Goal: Information Seeking & Learning: Find specific fact

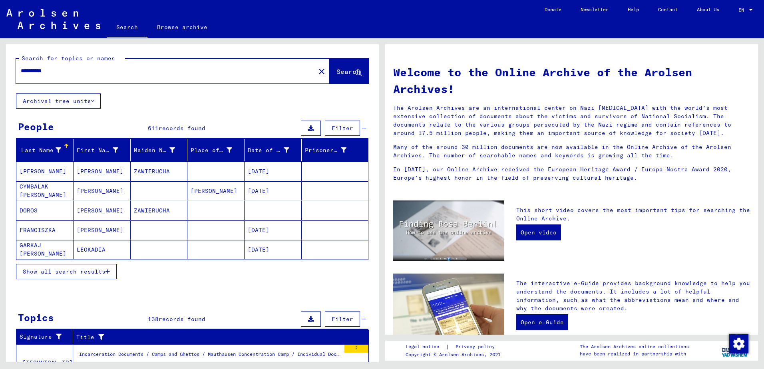
click at [77, 267] on button "Show all search results" at bounding box center [66, 271] width 101 height 15
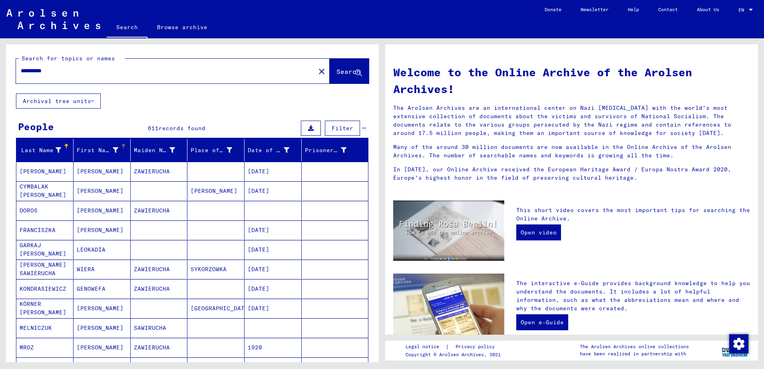
click at [114, 149] on icon at bounding box center [116, 151] width 6 height 6
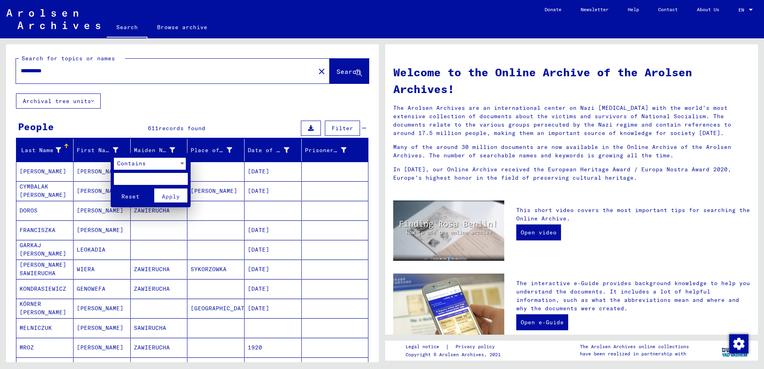
click at [119, 168] on div "Contains" at bounding box center [146, 164] width 65 height 12
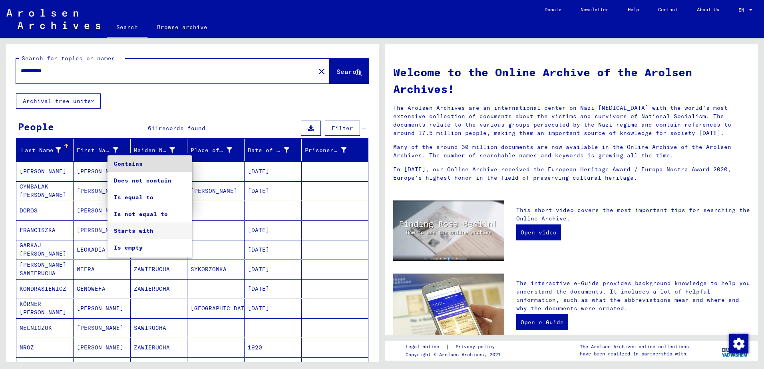
click at [132, 225] on span "Starts with" at bounding box center [150, 231] width 72 height 17
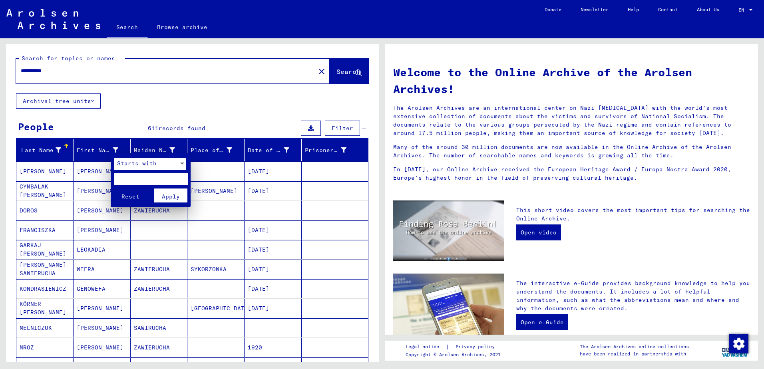
click at [126, 180] on input "text" at bounding box center [151, 179] width 74 height 12
type input "*"
click at [164, 193] on span "Apply" at bounding box center [171, 196] width 18 height 7
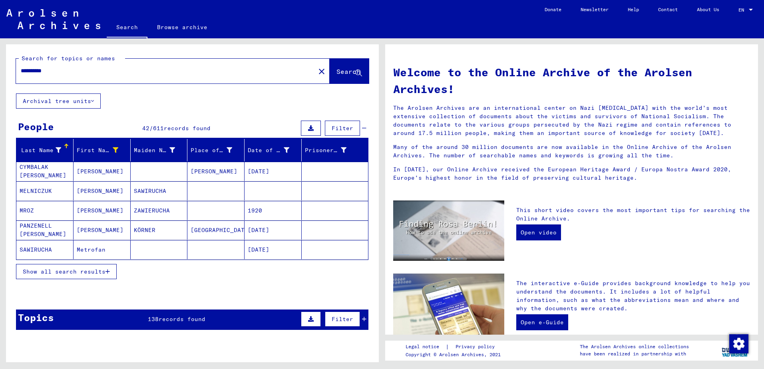
click at [94, 277] on button "Show all search results" at bounding box center [66, 271] width 101 height 15
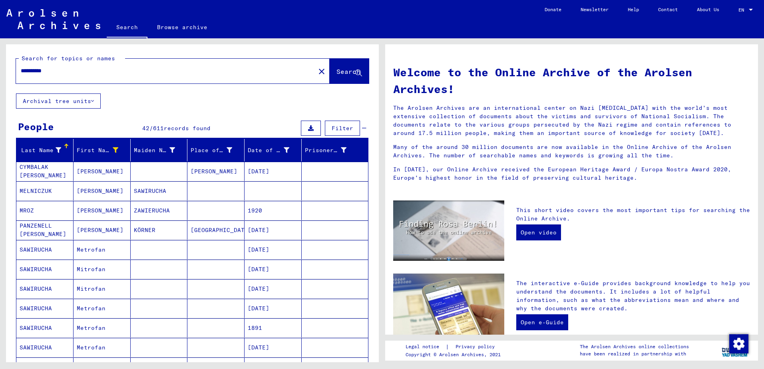
click at [91, 171] on mat-cell "[PERSON_NAME]" at bounding box center [102, 171] width 57 height 19
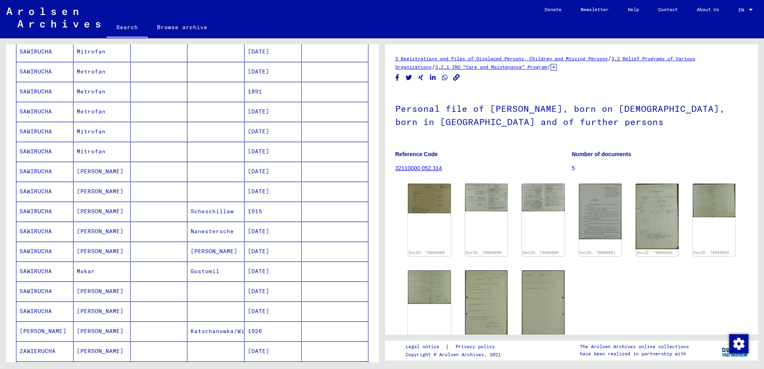
scroll to position [280, 0]
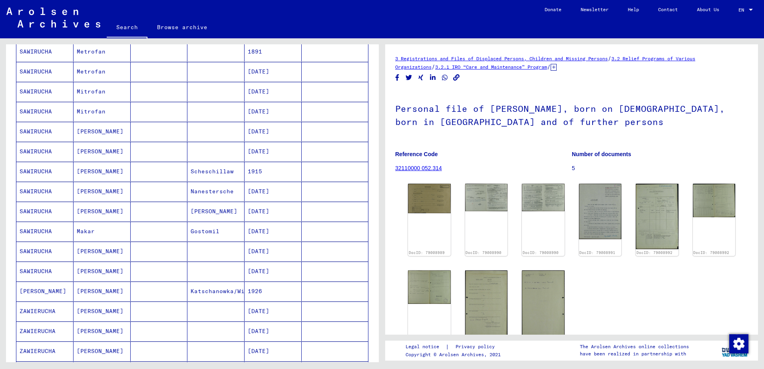
click at [117, 236] on mat-cell "Makar" at bounding box center [102, 232] width 57 height 20
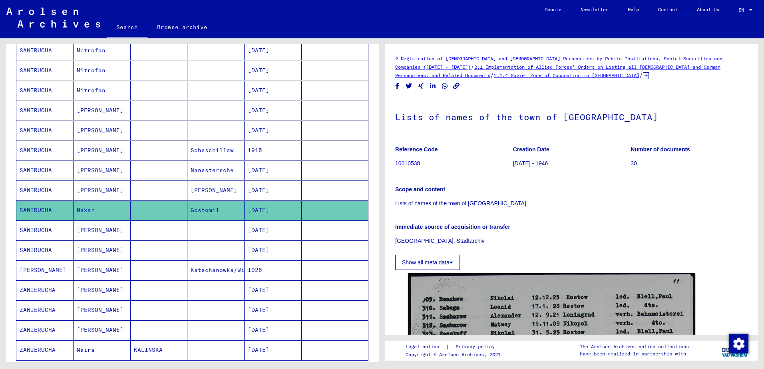
scroll to position [320, 0]
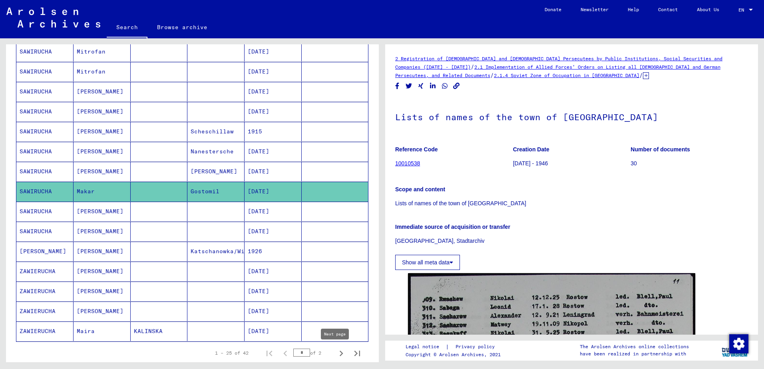
click at [336, 354] on icon "Next page" at bounding box center [341, 353] width 11 height 11
type input "*"
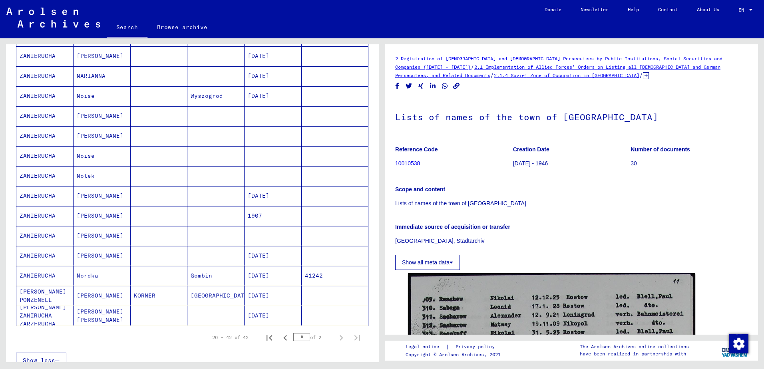
scroll to position [40, 0]
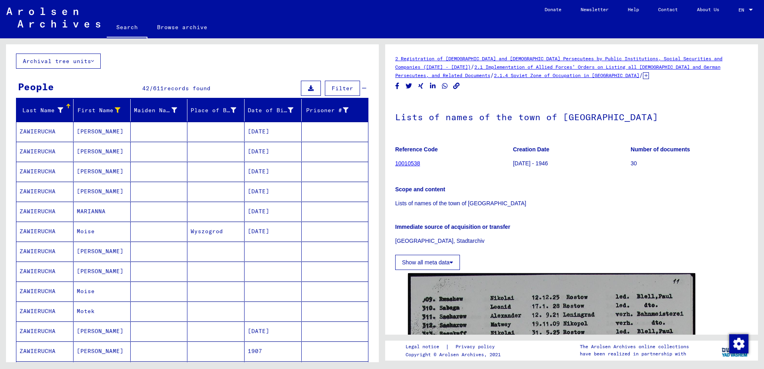
click at [103, 224] on mat-cell "Moise" at bounding box center [102, 232] width 57 height 20
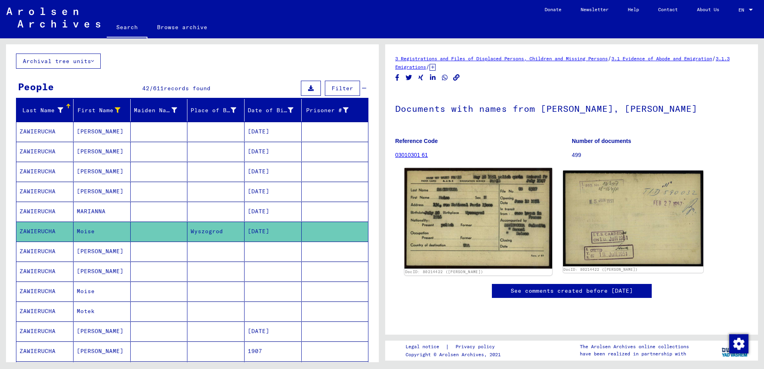
click at [462, 208] on img at bounding box center [479, 218] width 148 height 100
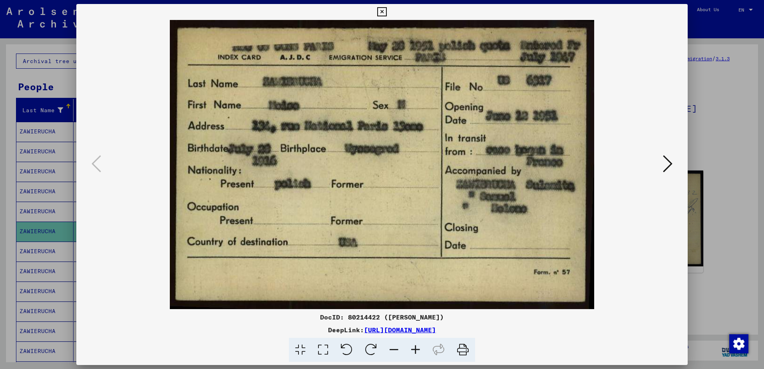
click at [712, 180] on div at bounding box center [382, 184] width 764 height 369
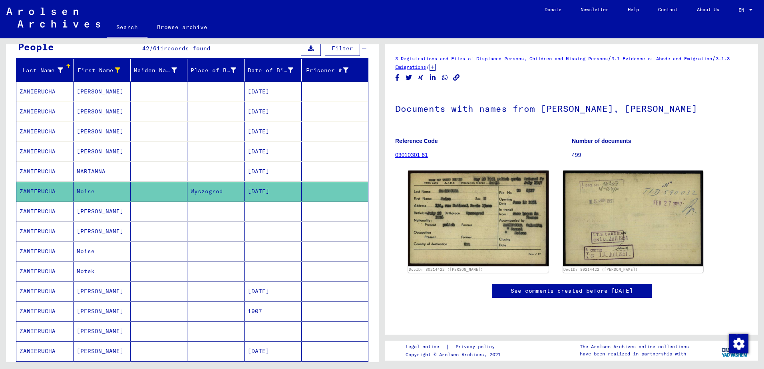
scroll to position [120, 0]
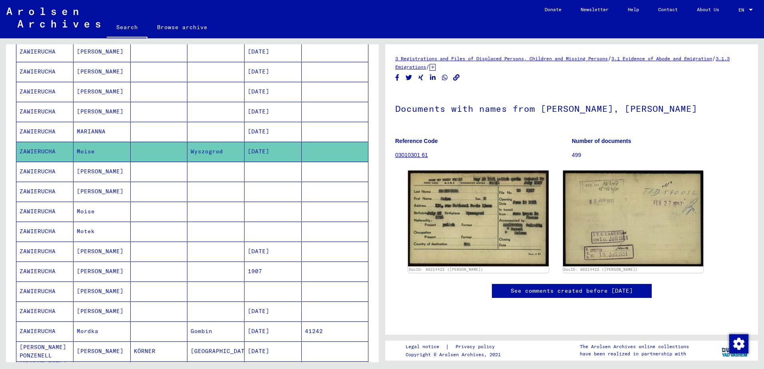
click at [122, 211] on mat-cell "Moise" at bounding box center [102, 212] width 57 height 20
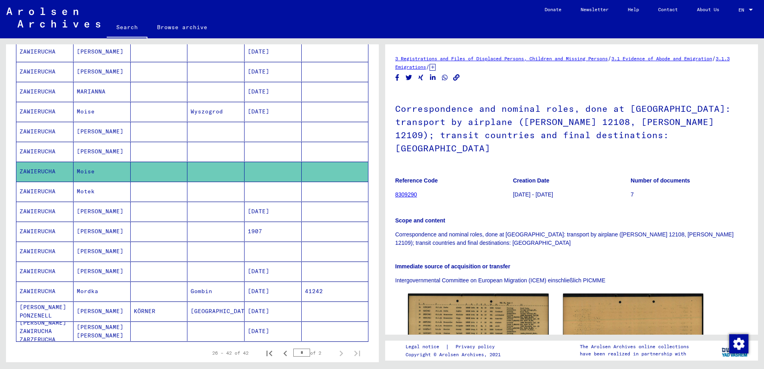
scroll to position [200, 0]
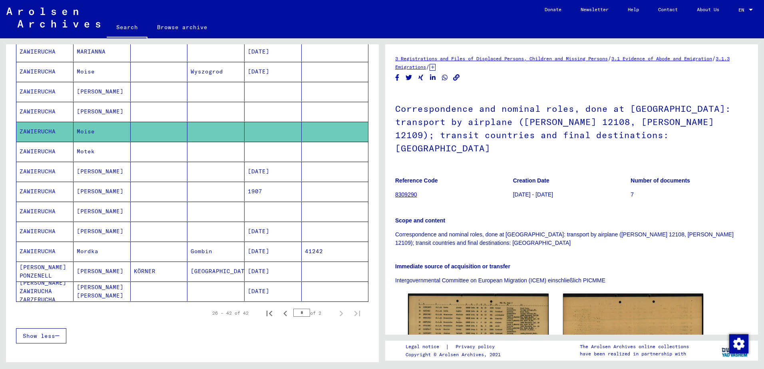
click at [152, 249] on mat-cell at bounding box center [159, 252] width 57 height 20
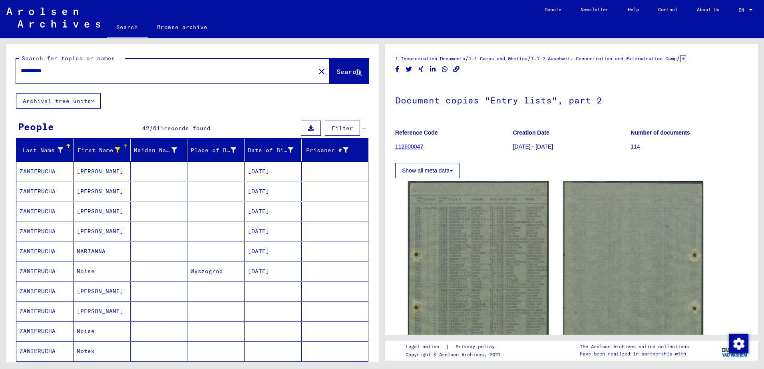
click at [117, 150] on icon at bounding box center [118, 151] width 6 height 6
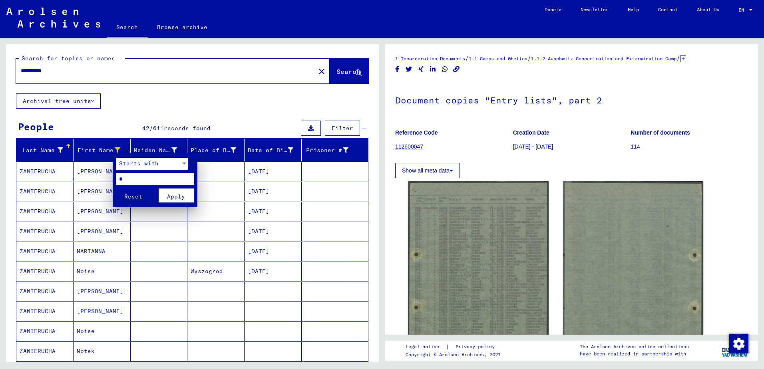
click at [138, 178] on input "*" at bounding box center [155, 179] width 78 height 12
type input "*"
click at [189, 198] on button "Apply" at bounding box center [176, 196] width 35 height 14
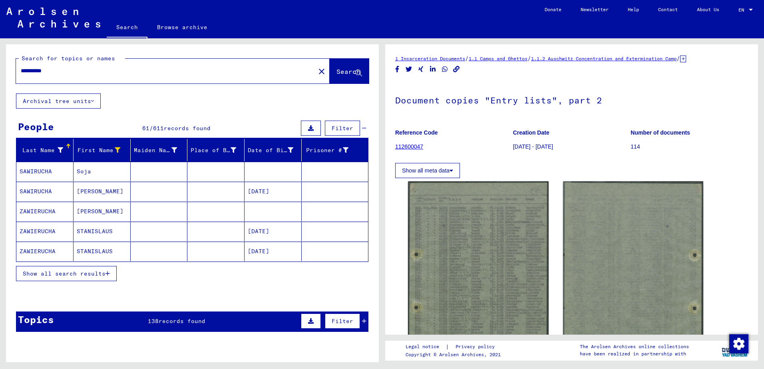
click at [218, 101] on div "**********" at bounding box center [192, 191] width 373 height 294
click at [84, 277] on span "Show all search results" at bounding box center [64, 273] width 83 height 7
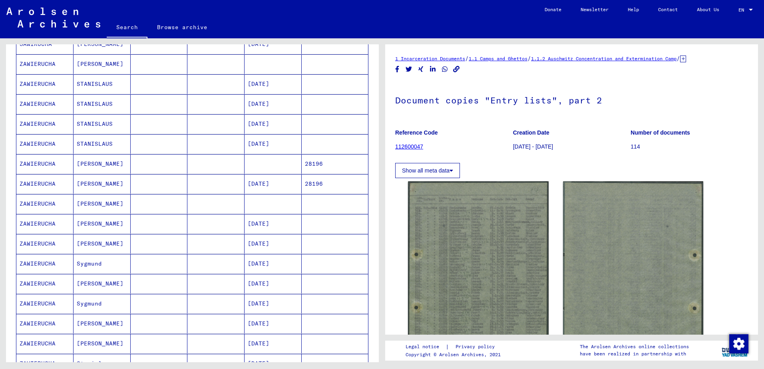
scroll to position [160, 0]
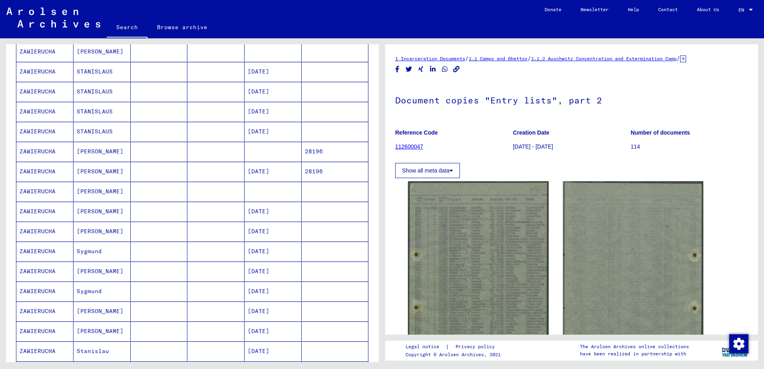
click at [115, 252] on mat-cell "Sygmund" at bounding box center [102, 252] width 57 height 20
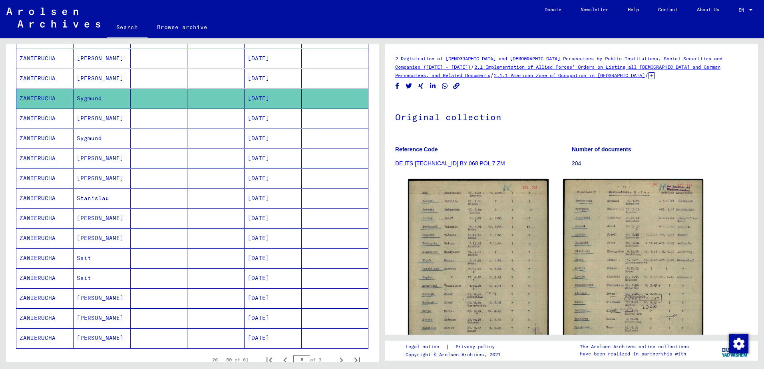
scroll to position [320, 0]
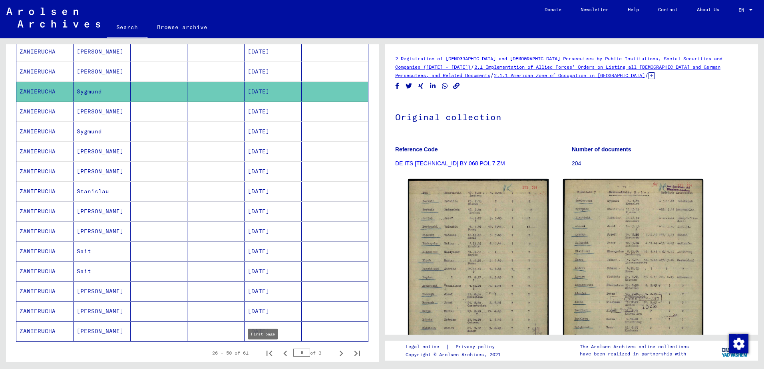
click at [264, 355] on icon "First page" at bounding box center [269, 353] width 11 height 11
click at [337, 352] on icon "Next page" at bounding box center [341, 353] width 11 height 11
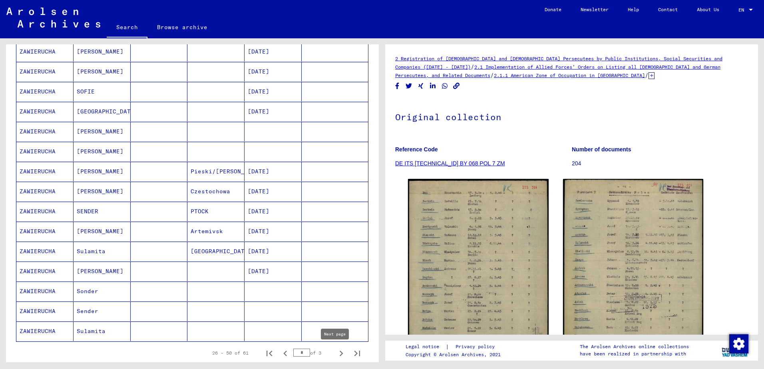
click at [338, 354] on icon "Next page" at bounding box center [341, 353] width 11 height 11
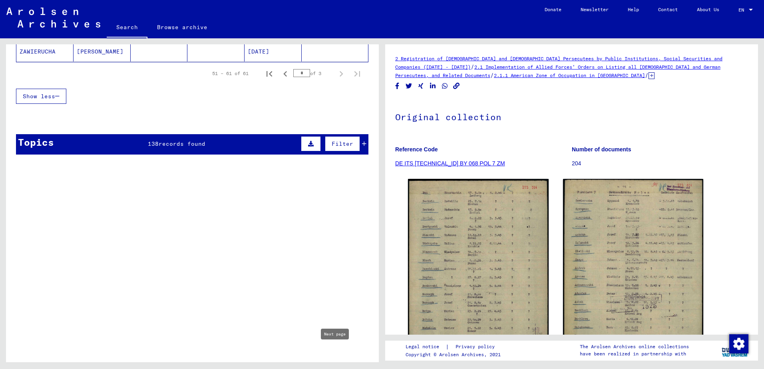
type input "*"
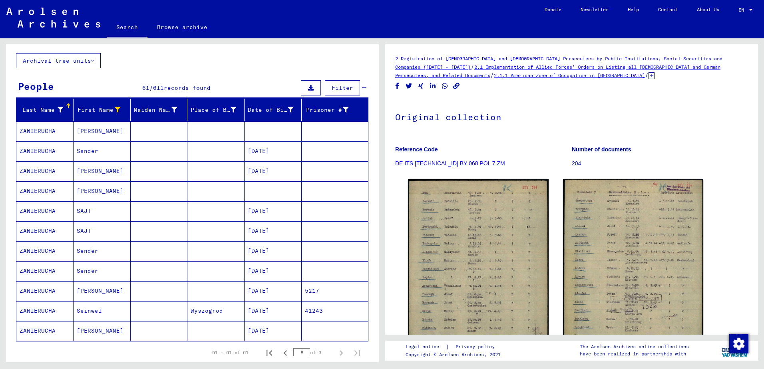
scroll to position [40, 0]
click at [154, 308] on mat-cell at bounding box center [159, 312] width 57 height 20
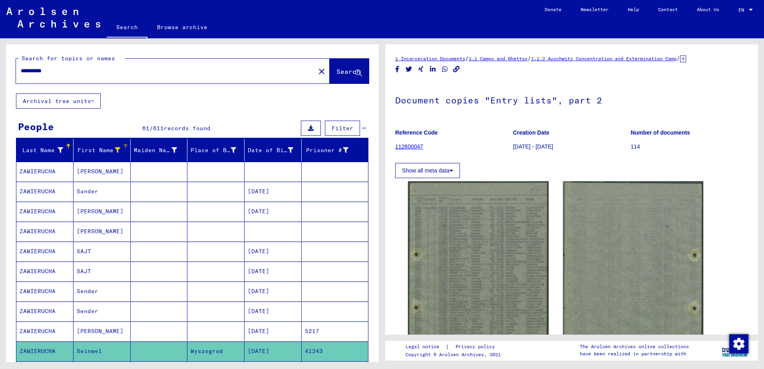
click at [115, 152] on icon at bounding box center [118, 151] width 6 height 6
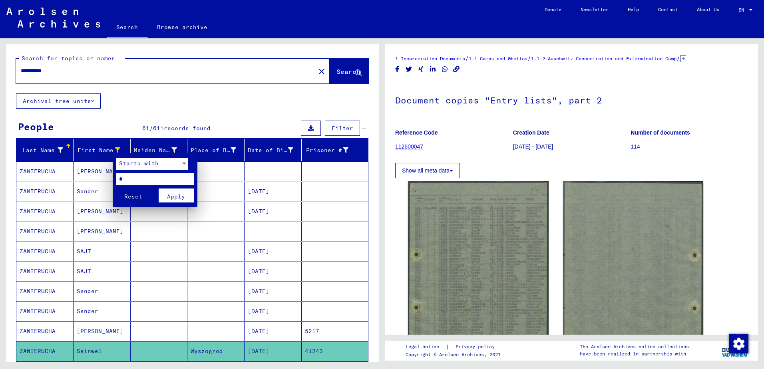
click at [128, 179] on input "*" at bounding box center [155, 179] width 78 height 12
type input "*"
click at [184, 202] on button "Apply" at bounding box center [176, 196] width 35 height 14
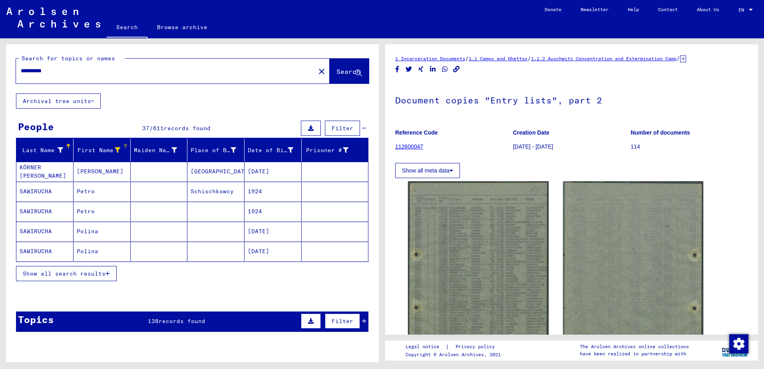
click at [93, 277] on button "Show all search results" at bounding box center [66, 273] width 101 height 15
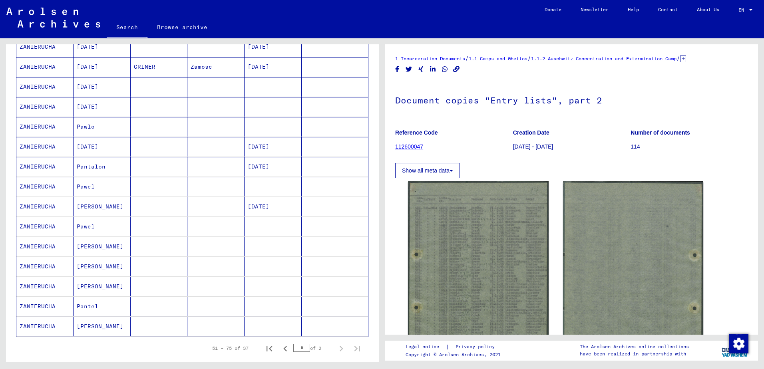
scroll to position [440, 0]
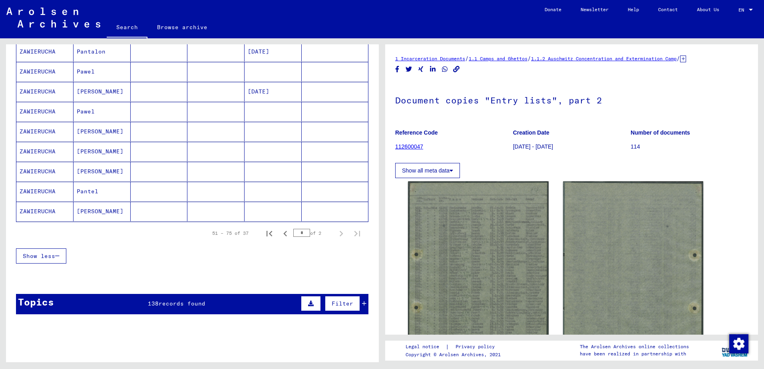
click at [271, 238] on div "51 – 75 of 37 * of 2" at bounding box center [284, 234] width 163 height 16
click at [264, 234] on icon "First page" at bounding box center [269, 233] width 11 height 11
click at [336, 235] on icon "Next page" at bounding box center [341, 233] width 11 height 11
type input "*"
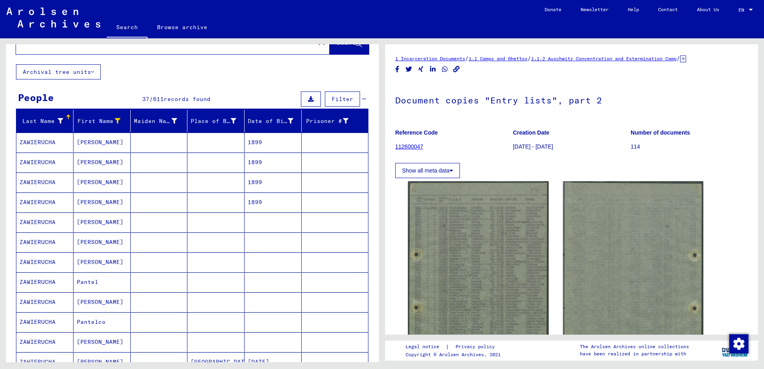
scroll to position [0, 0]
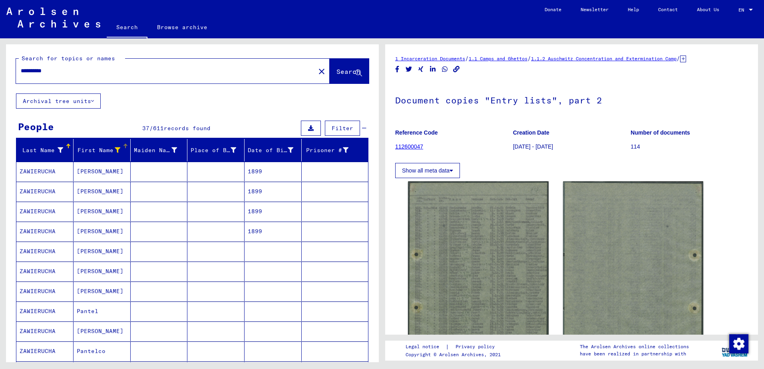
click at [115, 146] on div at bounding box center [118, 150] width 6 height 8
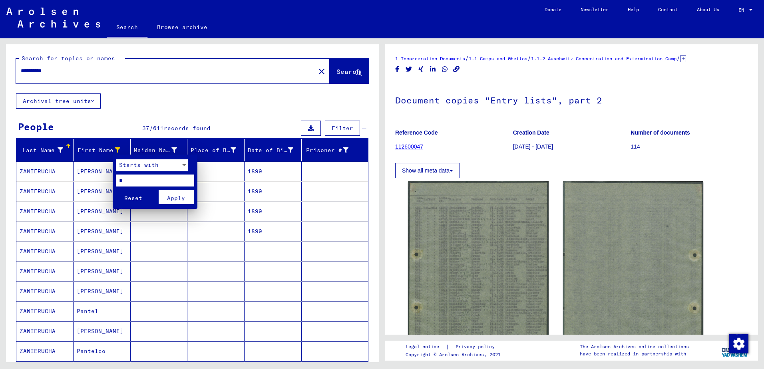
click at [131, 182] on input "*" at bounding box center [155, 181] width 78 height 12
type input "*"
click at [186, 201] on button "Apply" at bounding box center [176, 197] width 35 height 14
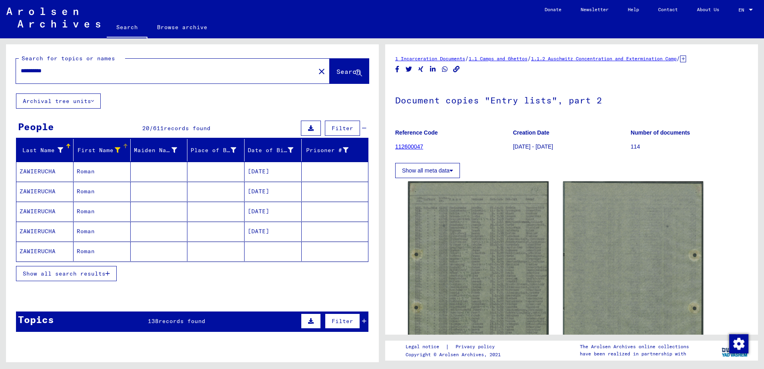
click at [92, 276] on span "Show all search results" at bounding box center [64, 273] width 83 height 7
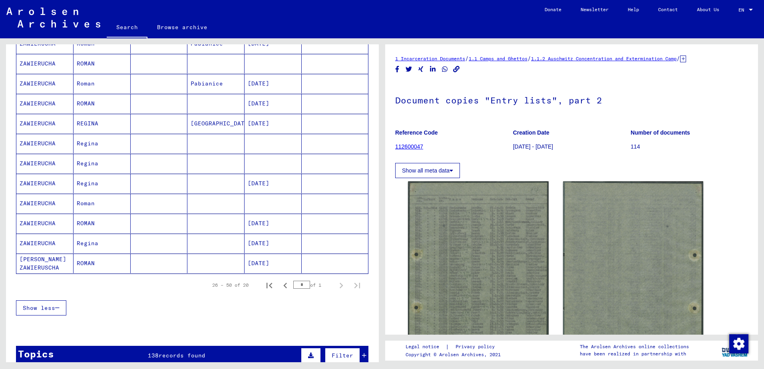
scroll to position [320, 0]
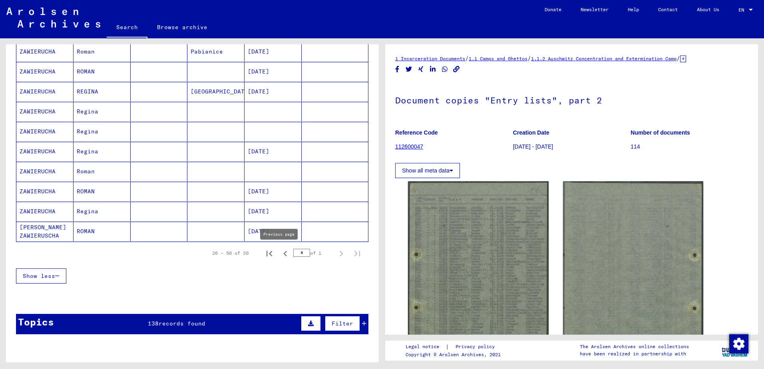
click at [267, 252] on icon "First page" at bounding box center [270, 254] width 6 height 6
type input "*"
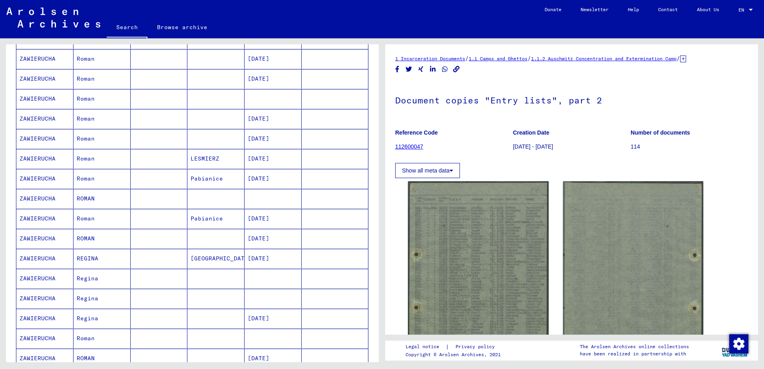
scroll to position [0, 0]
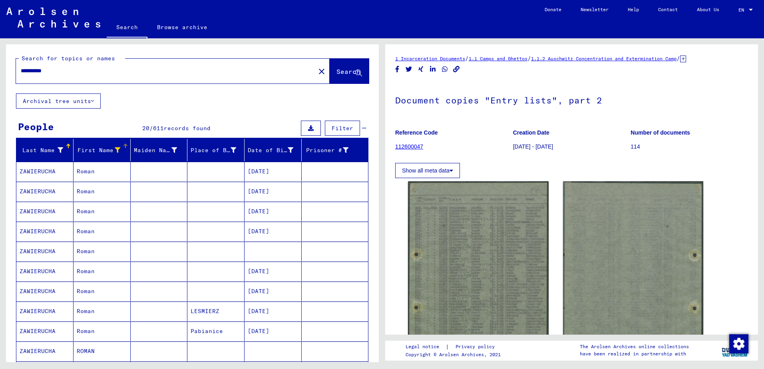
click at [116, 150] on icon at bounding box center [118, 151] width 6 height 6
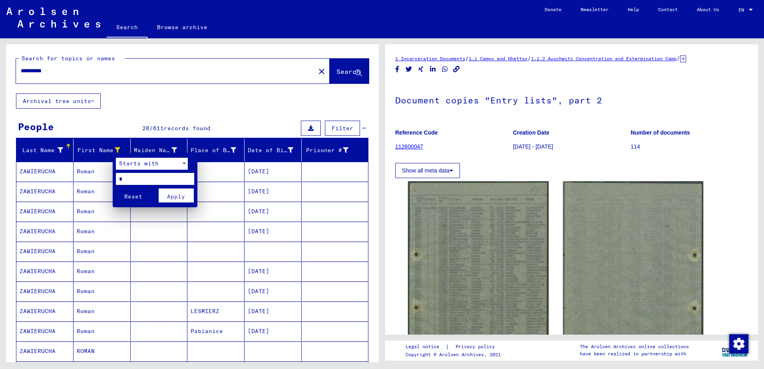
click at [130, 179] on input "*" at bounding box center [155, 179] width 78 height 12
type input "*"
click at [186, 198] on button "Apply" at bounding box center [176, 196] width 35 height 14
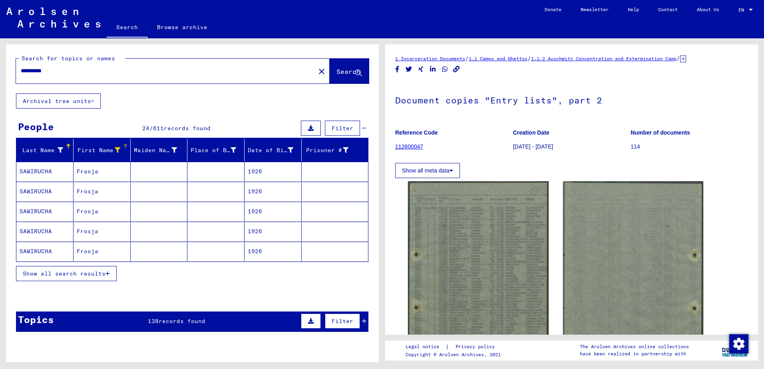
click at [100, 280] on button "Show all search results" at bounding box center [66, 273] width 101 height 15
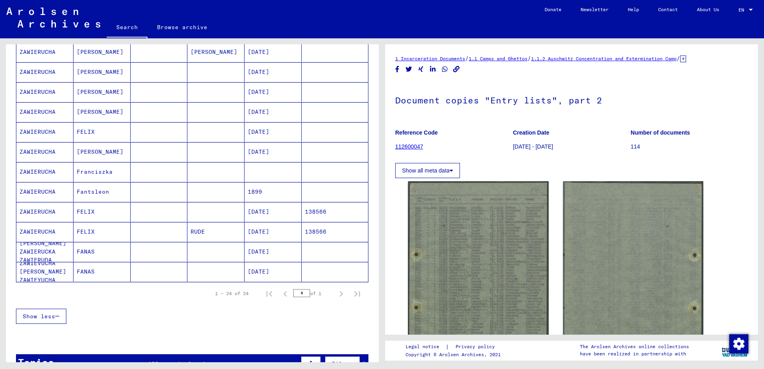
scroll to position [360, 0]
